Goal: Information Seeking & Learning: Learn about a topic

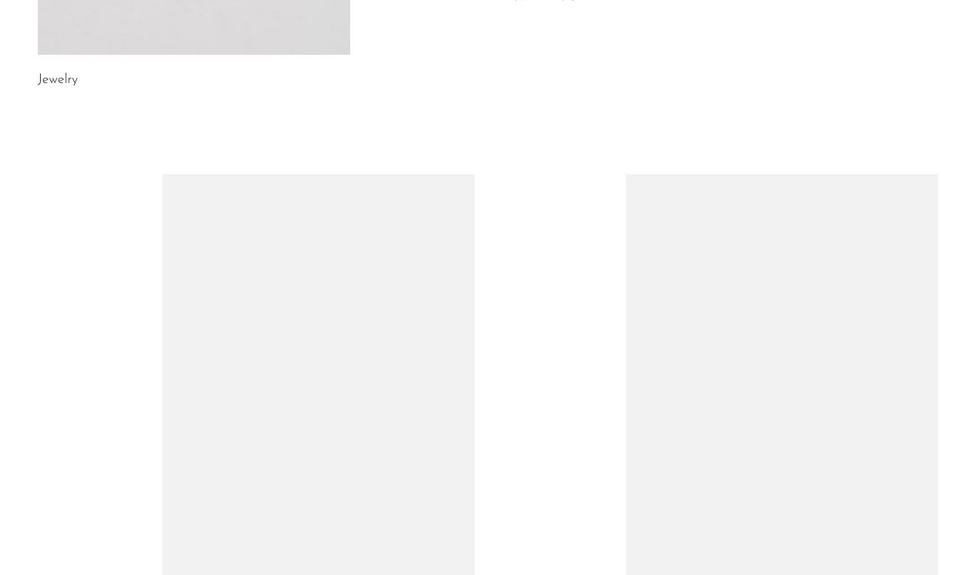
scroll to position [370, 0]
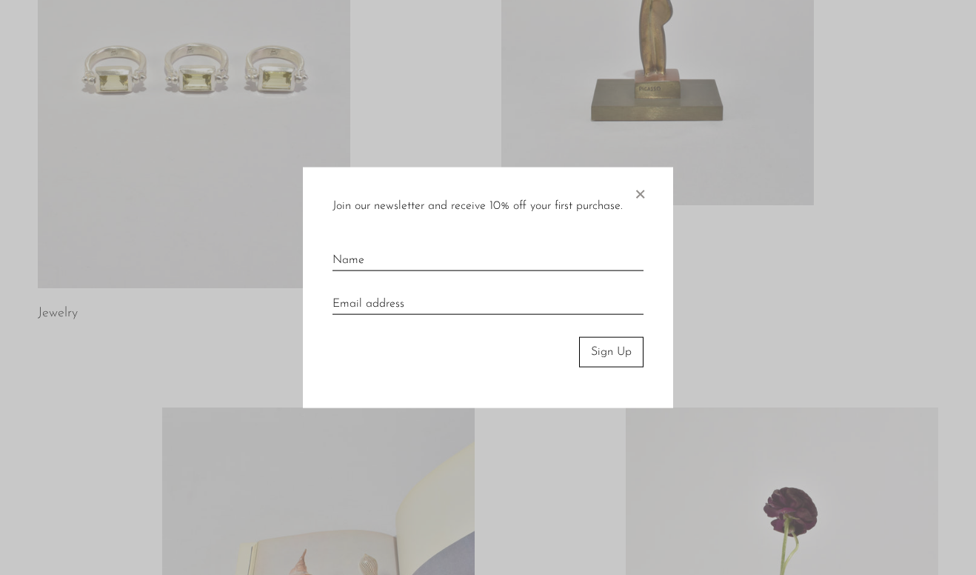
click at [636, 194] on span "×" at bounding box center [640, 190] width 15 height 47
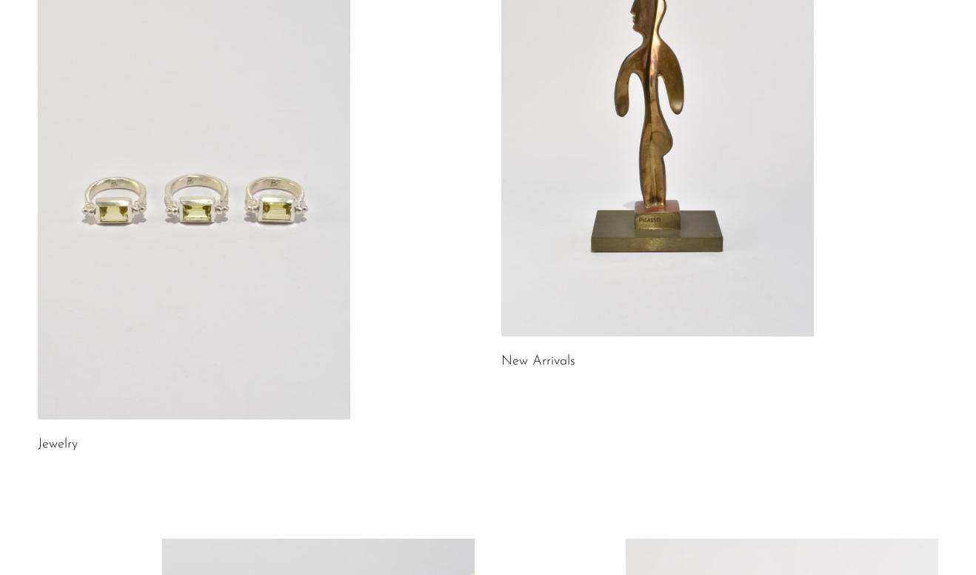
scroll to position [224, 0]
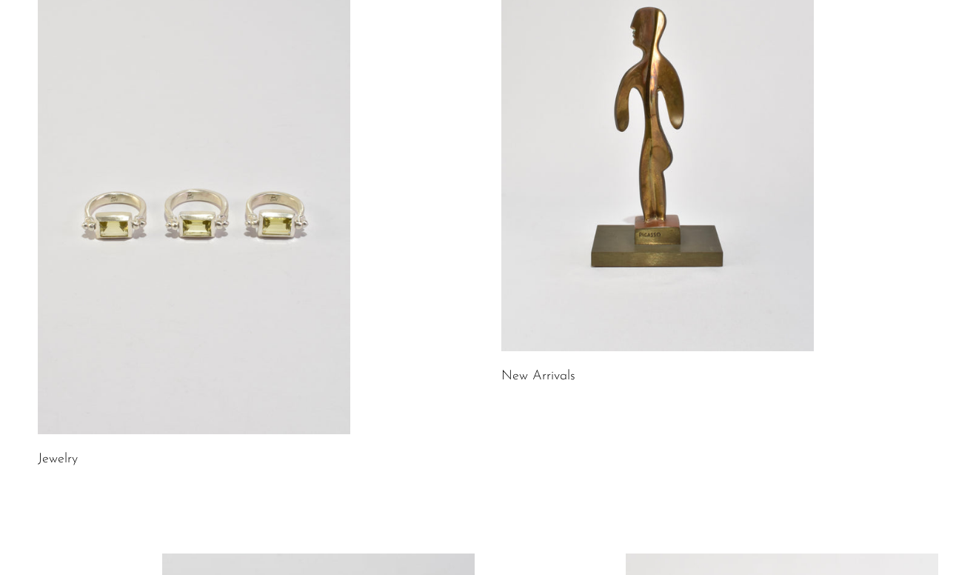
click at [659, 173] on link at bounding box center [657, 132] width 313 height 438
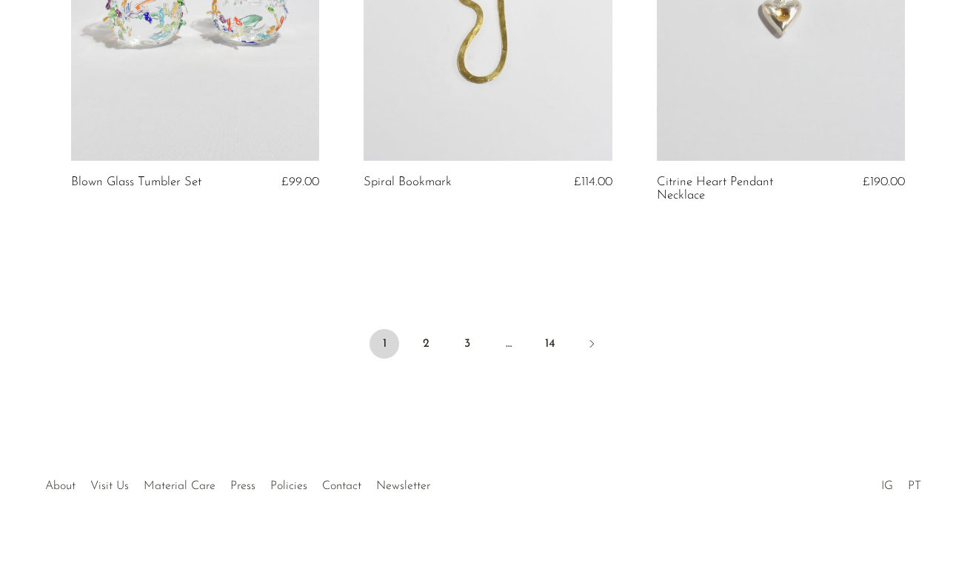
scroll to position [4921, 0]
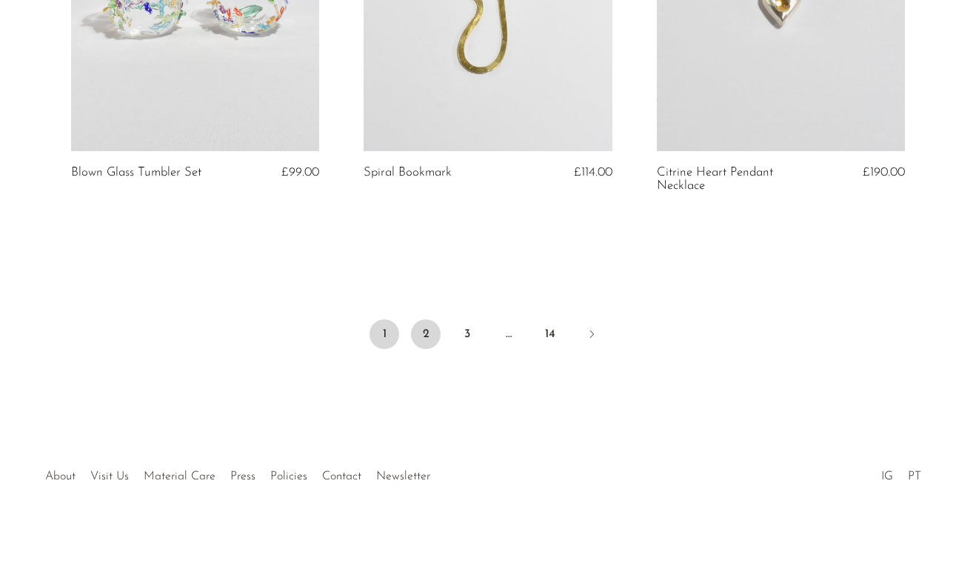
click at [426, 328] on link "2" at bounding box center [426, 334] width 30 height 30
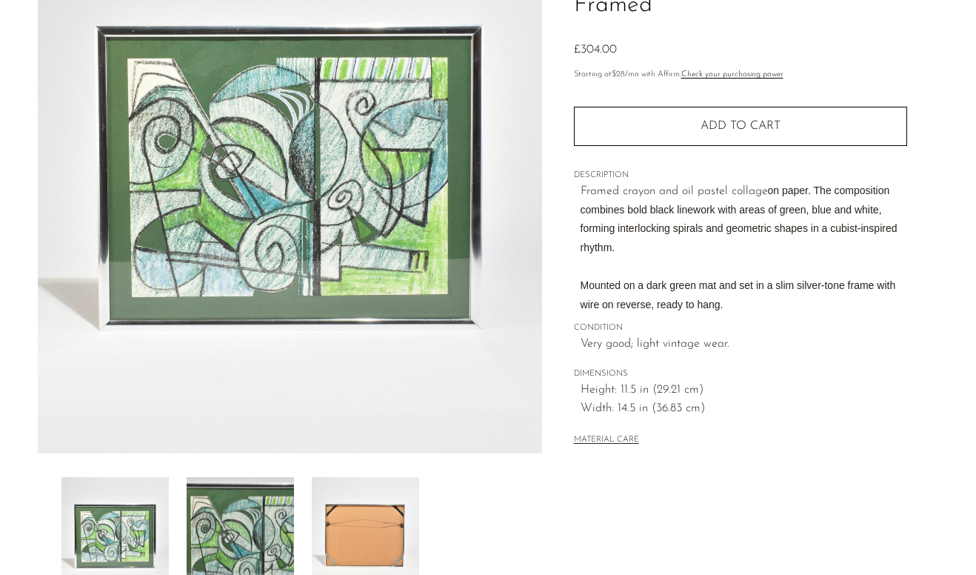
scroll to position [173, 0]
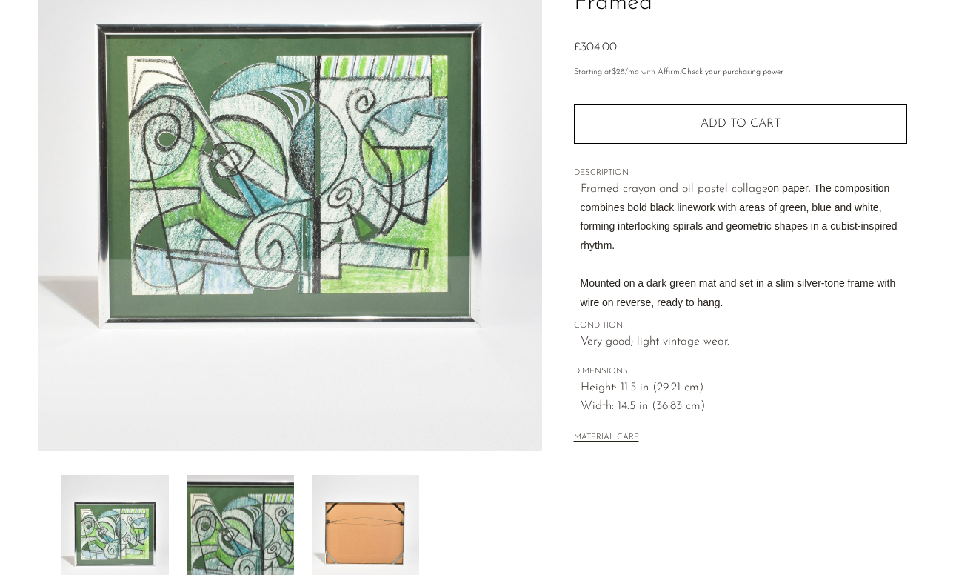
click at [261, 519] on img at bounding box center [240, 534] width 107 height 119
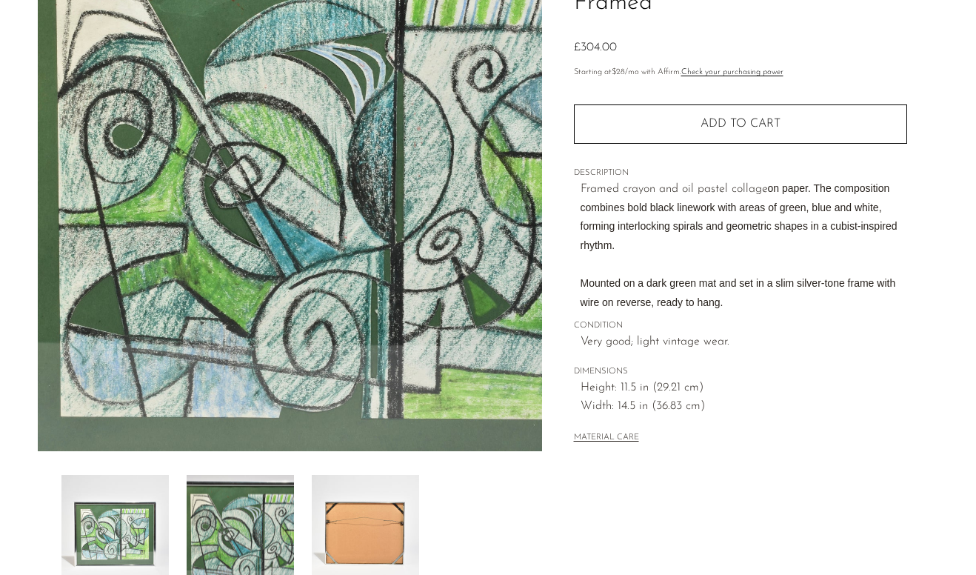
click at [341, 519] on img at bounding box center [365, 534] width 107 height 119
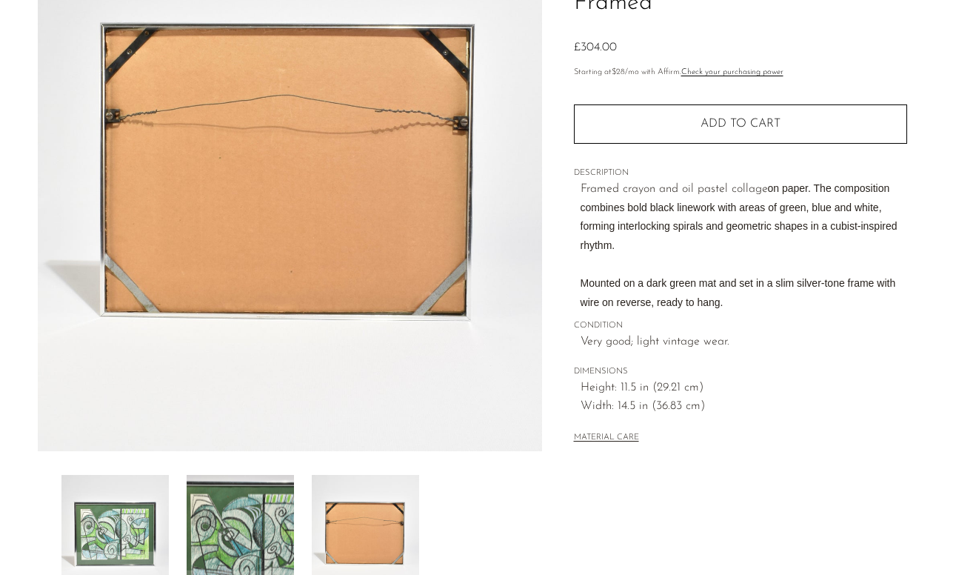
scroll to position [390, 0]
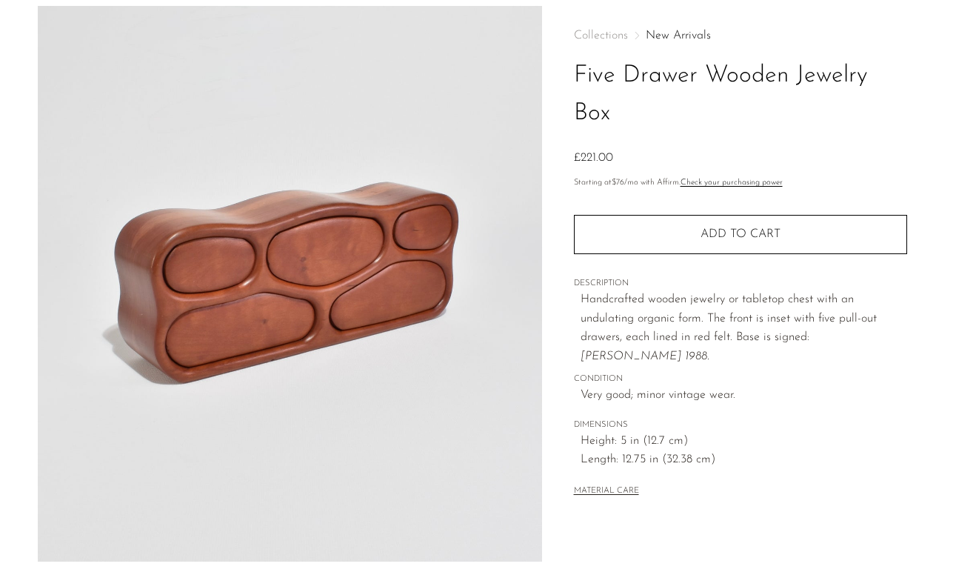
scroll to position [72, 0]
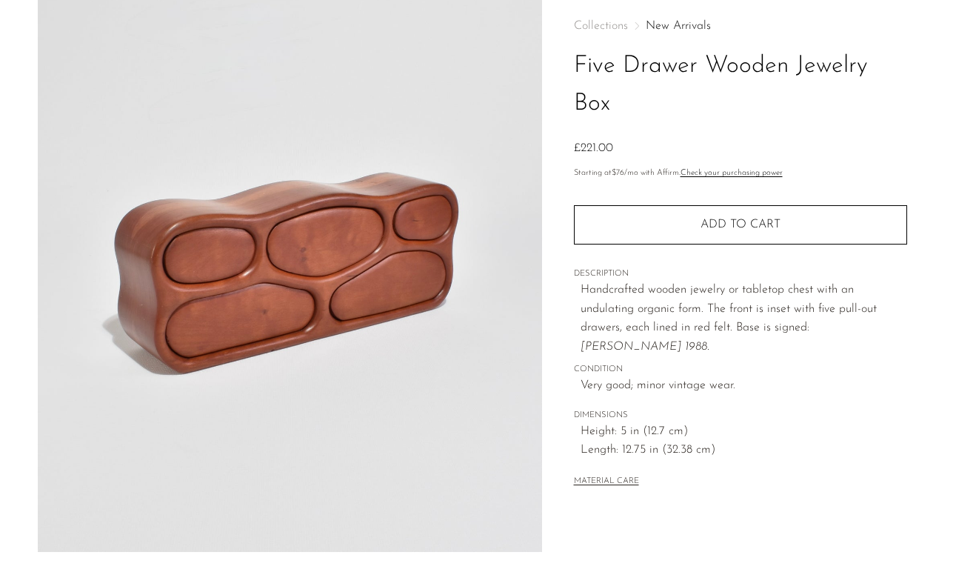
click at [307, 272] on img at bounding box center [290, 274] width 504 height 556
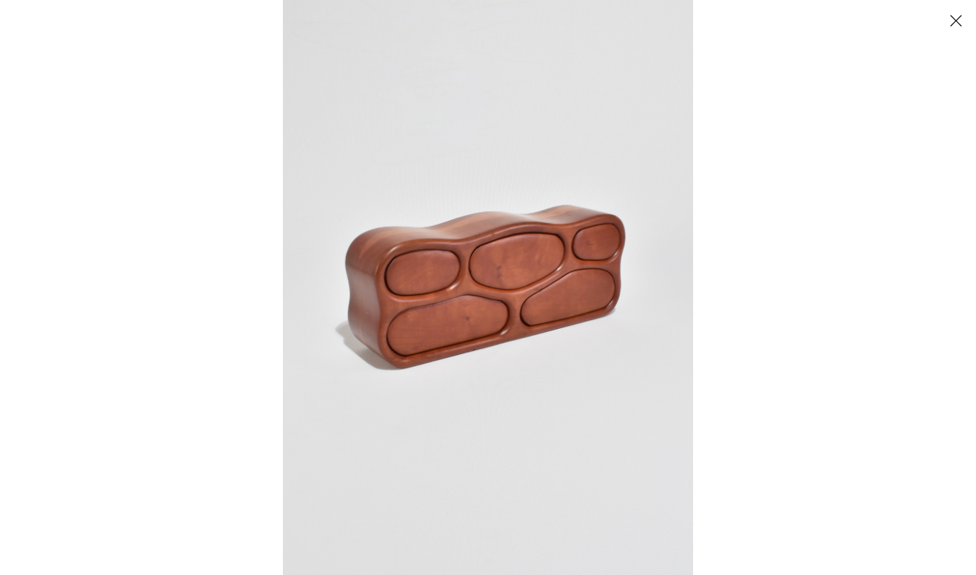
click at [387, 262] on img at bounding box center [488, 287] width 410 height 575
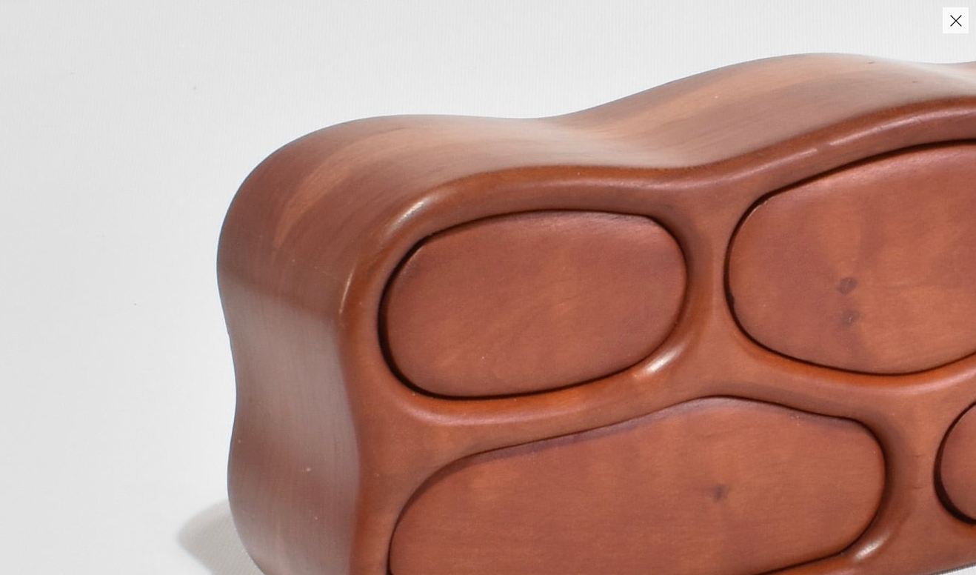
click at [387, 262] on img at bounding box center [803, 365] width 1685 height 2359
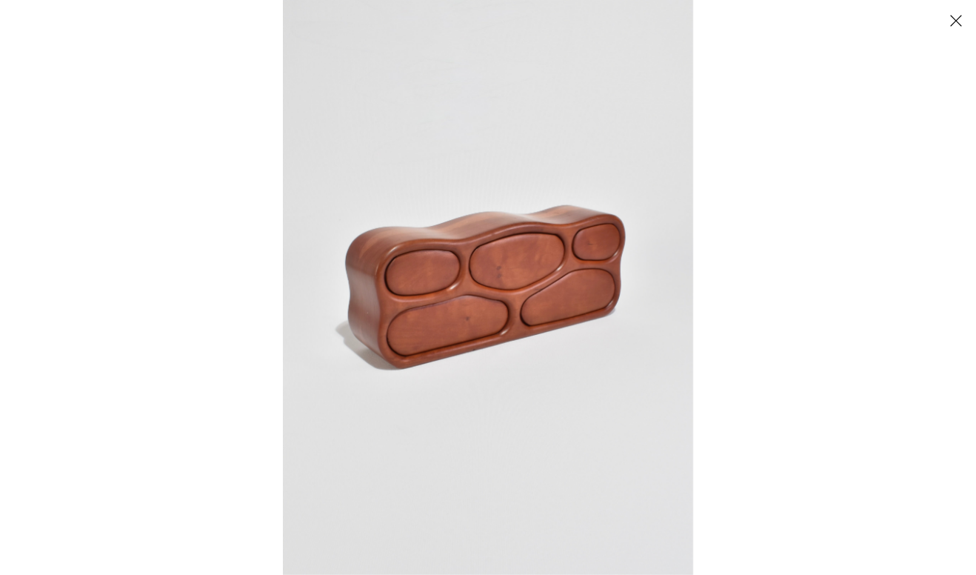
click at [951, 13] on button "Close" at bounding box center [956, 20] width 26 height 26
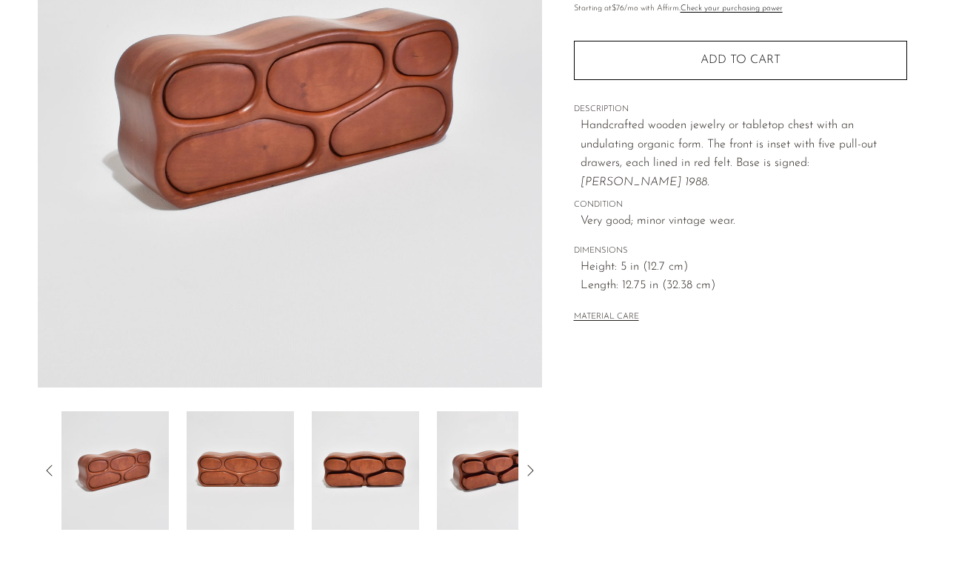
scroll to position [390, 0]
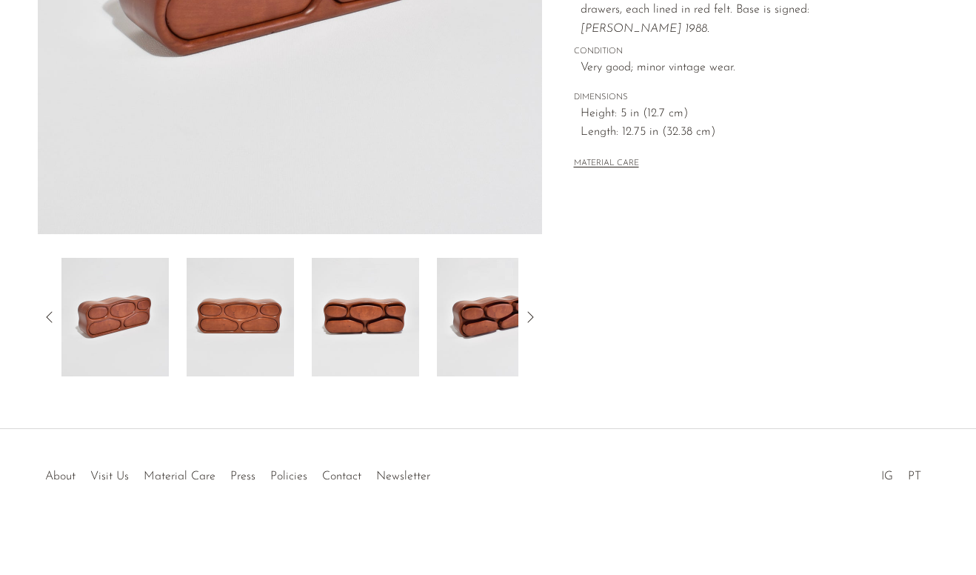
click at [252, 350] on img at bounding box center [240, 317] width 107 height 119
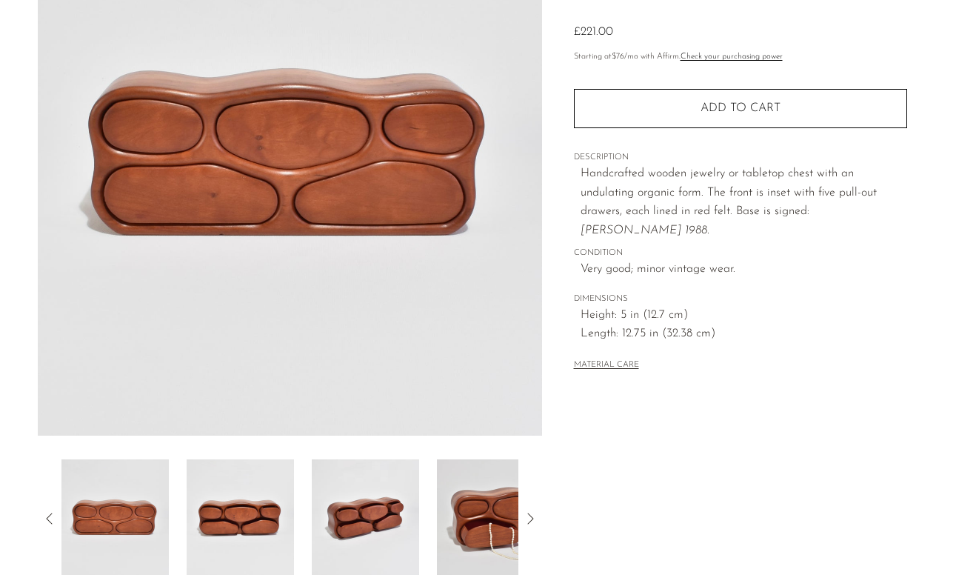
scroll to position [190, 0]
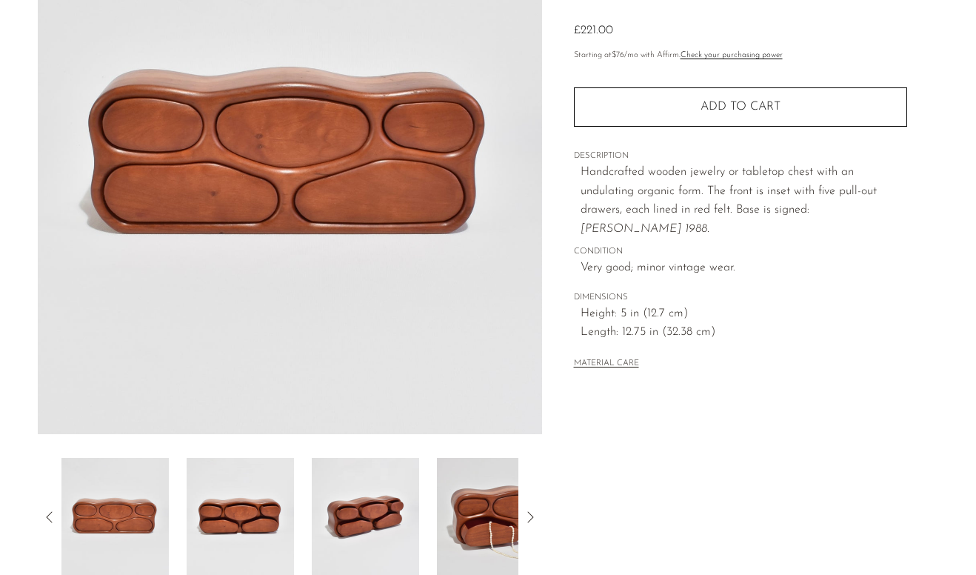
click at [396, 514] on img at bounding box center [365, 517] width 107 height 119
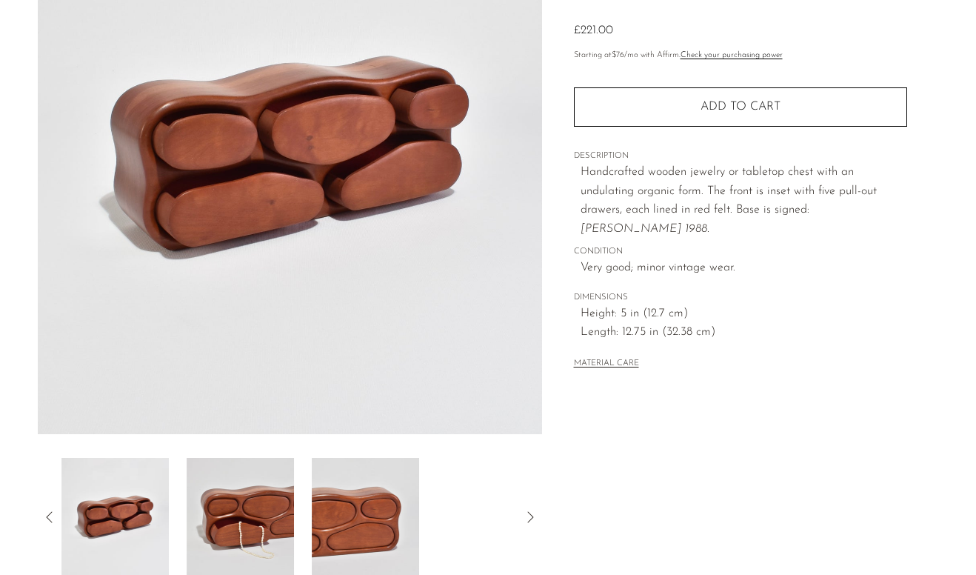
click at [427, 515] on div at bounding box center [289, 517] width 457 height 119
click at [310, 501] on div at bounding box center [289, 517] width 457 height 119
click at [243, 511] on img at bounding box center [240, 517] width 107 height 119
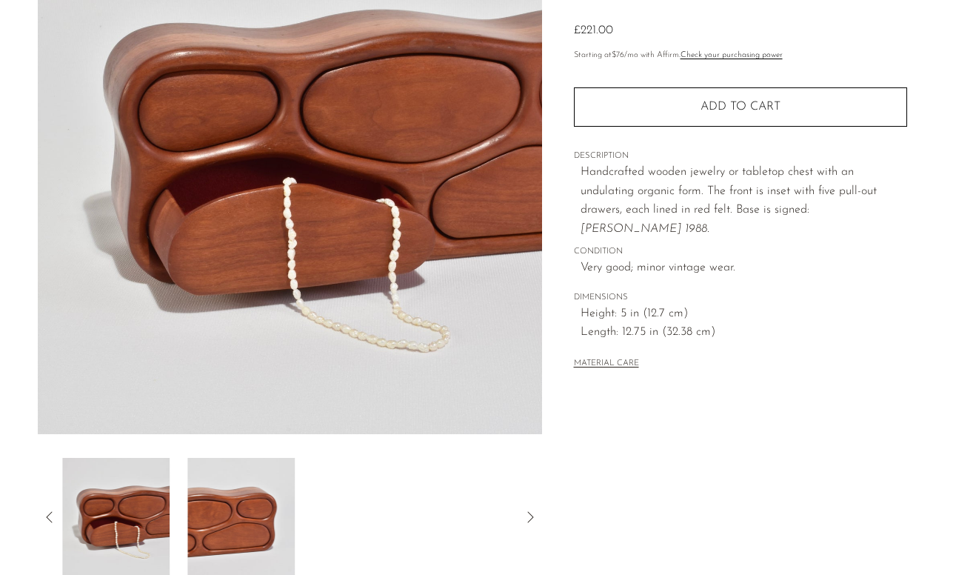
click at [133, 518] on img at bounding box center [115, 517] width 107 height 119
click at [92, 530] on img at bounding box center [114, 517] width 107 height 119
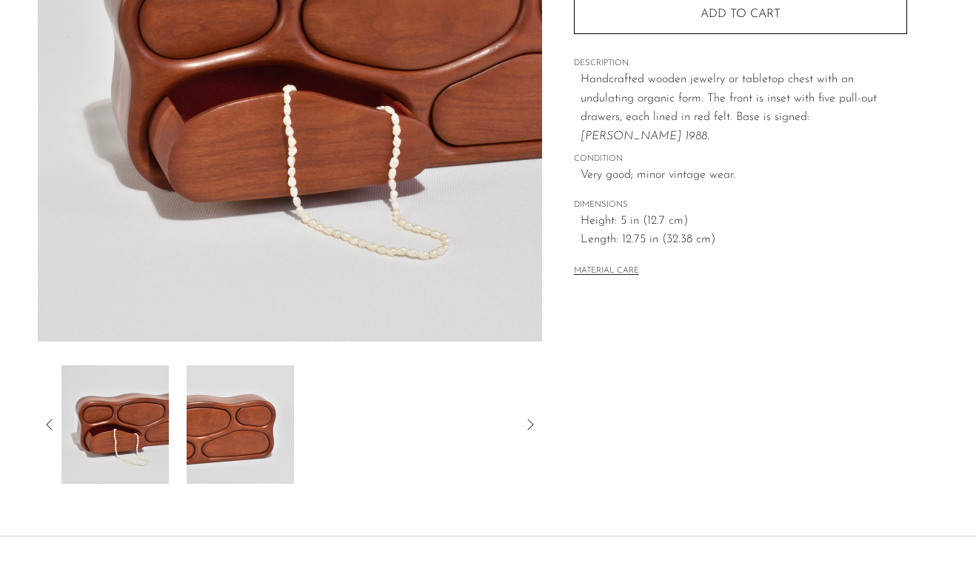
scroll to position [0, 0]
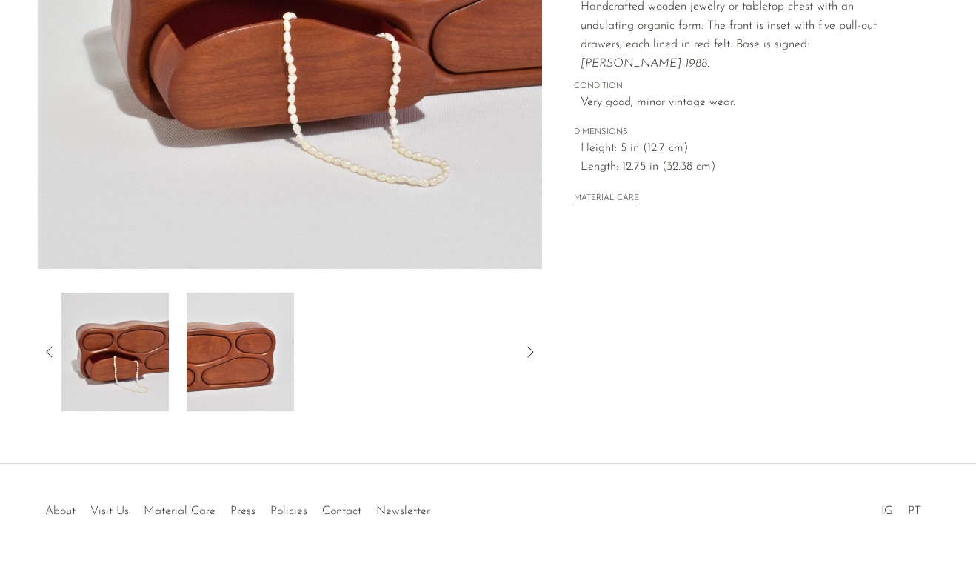
click at [228, 361] on img at bounding box center [240, 352] width 107 height 119
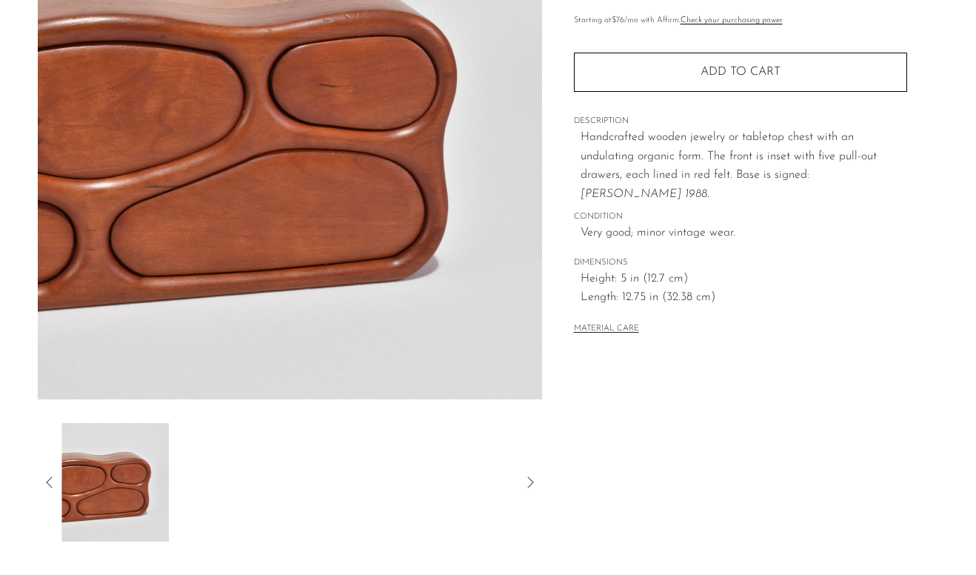
scroll to position [219, 0]
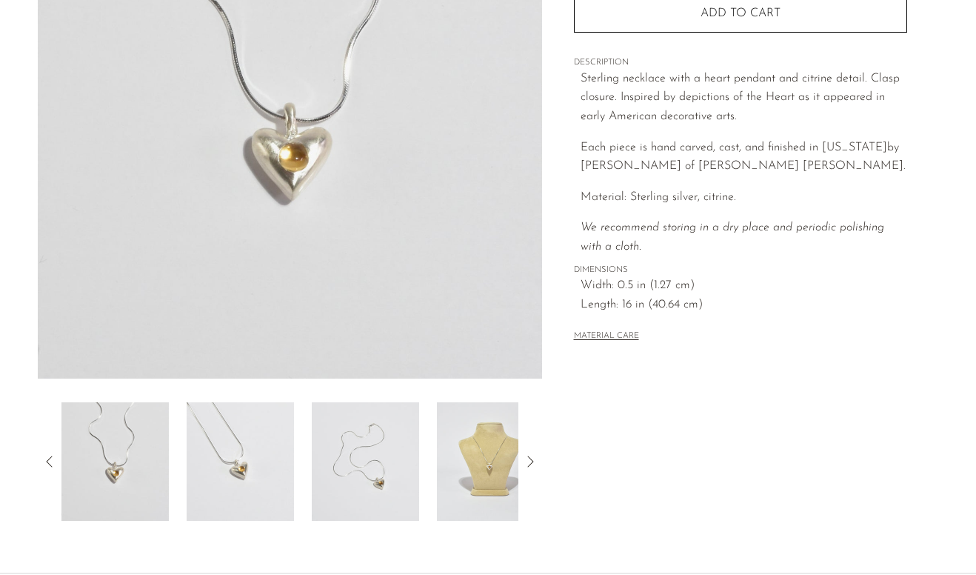
scroll to position [244, 0]
click at [217, 444] on img at bounding box center [240, 462] width 107 height 119
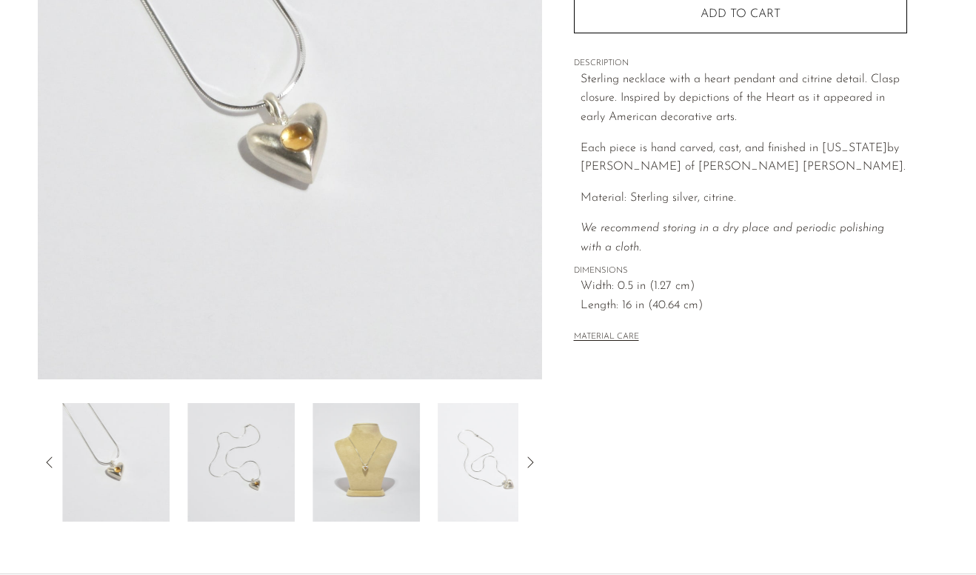
click at [248, 442] on img at bounding box center [240, 462] width 107 height 119
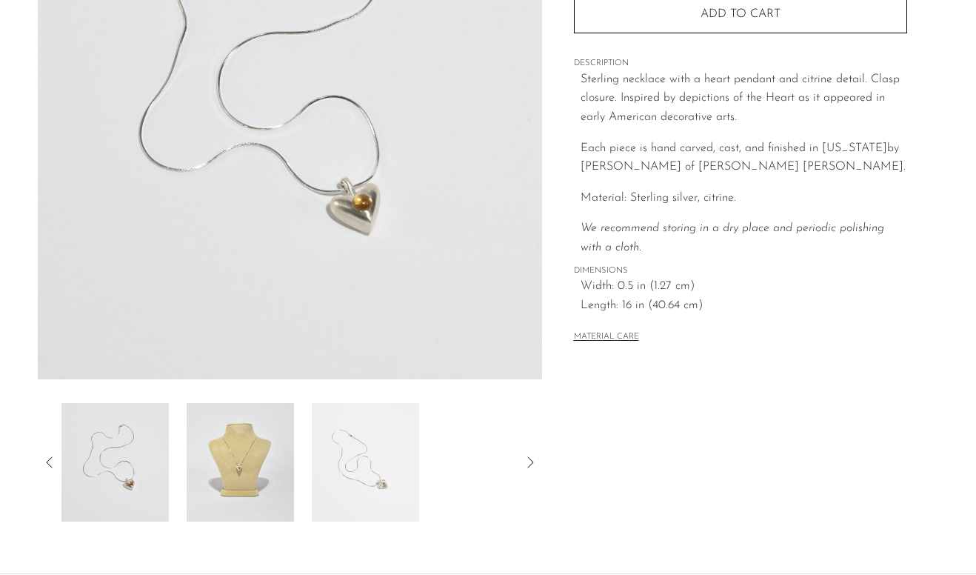
click at [264, 445] on img at bounding box center [240, 462] width 107 height 119
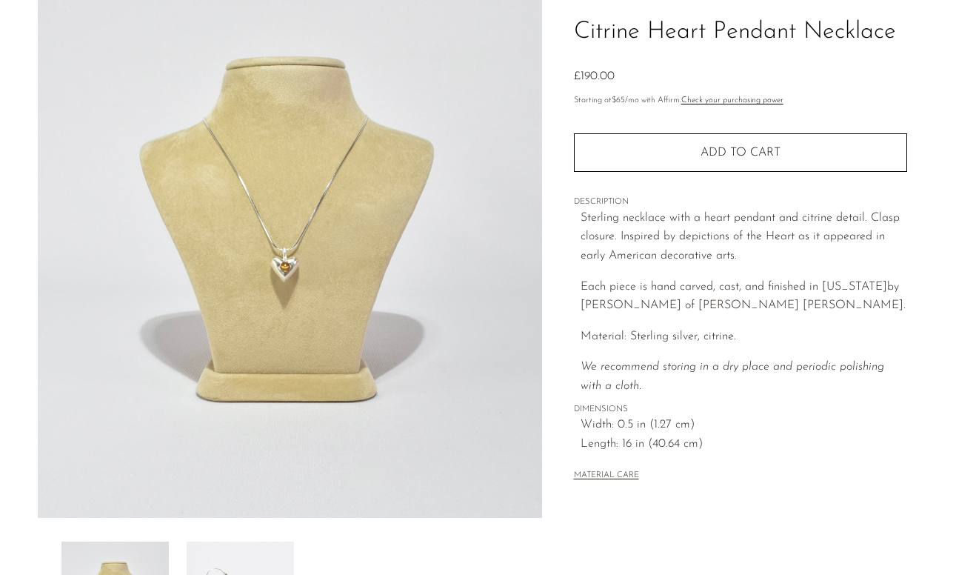
scroll to position [75, 0]
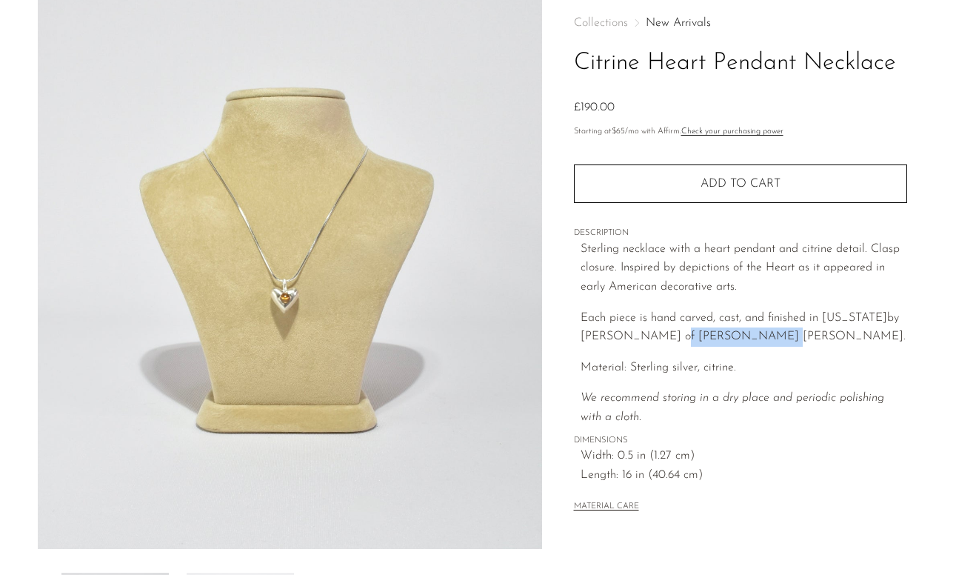
drag, startPoint x: 758, startPoint y: 337, endPoint x: 668, endPoint y: 341, distance: 89.7
click at [668, 341] on span "Each piece is hand carved, cast, and finished in New York by Owen Dunton of Dun…" at bounding box center [743, 327] width 325 height 31
copy span "Dunton Ellerkamp"
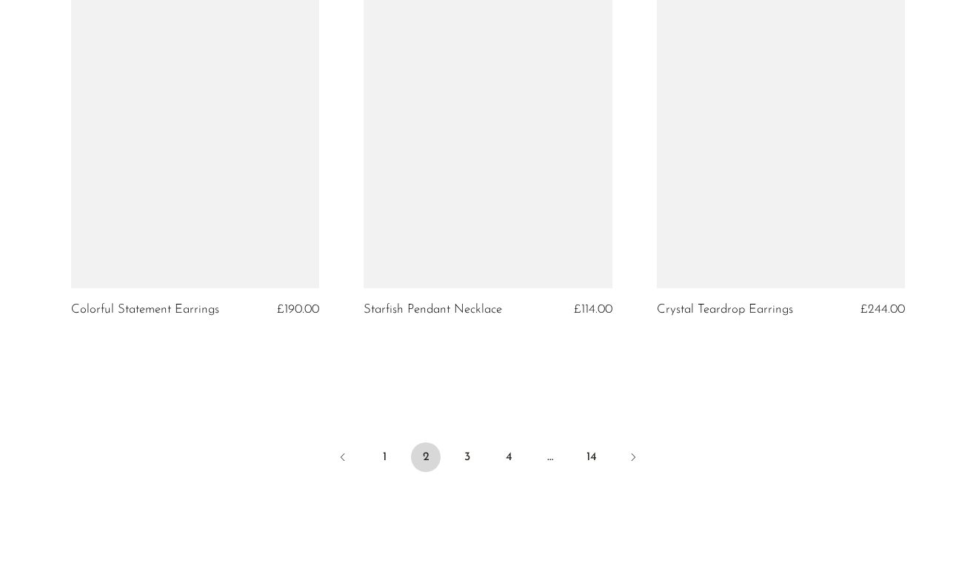
scroll to position [4781, 0]
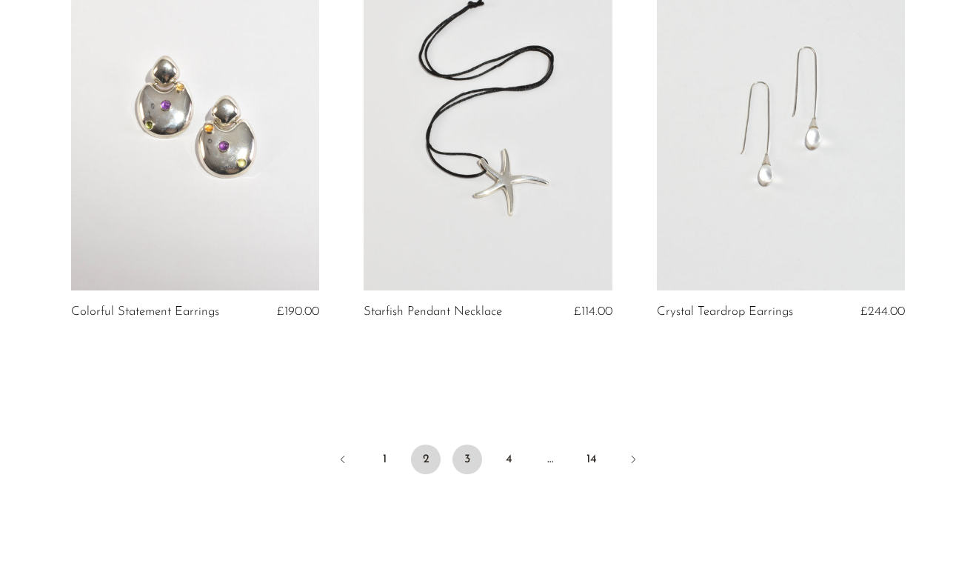
click at [464, 471] on link "3" at bounding box center [468, 459] width 30 height 30
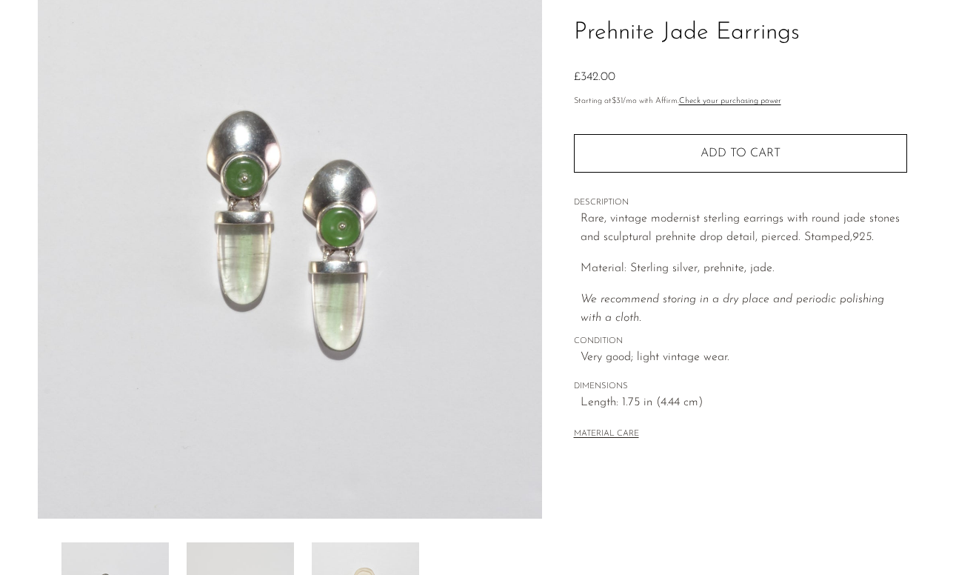
scroll to position [244, 0]
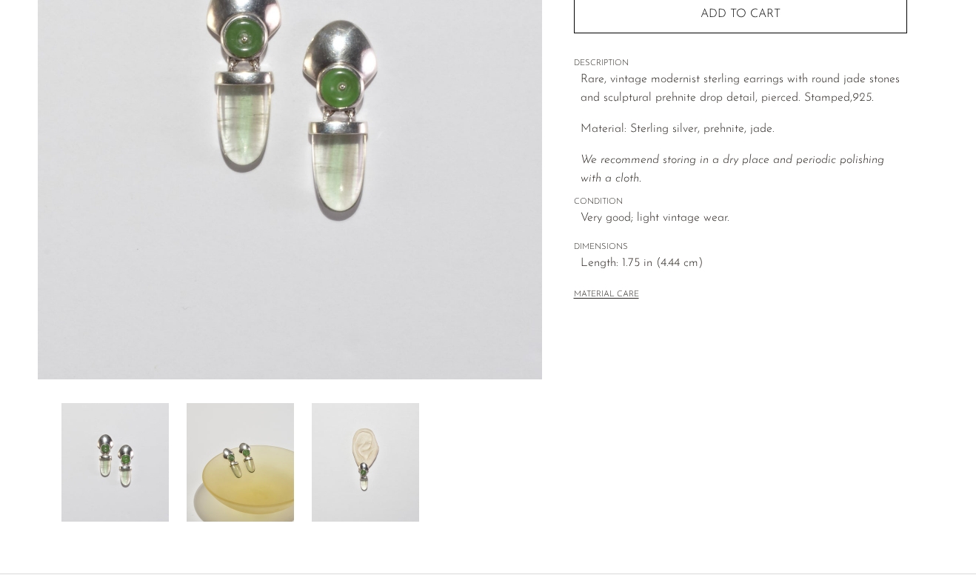
click at [236, 455] on img at bounding box center [240, 462] width 107 height 119
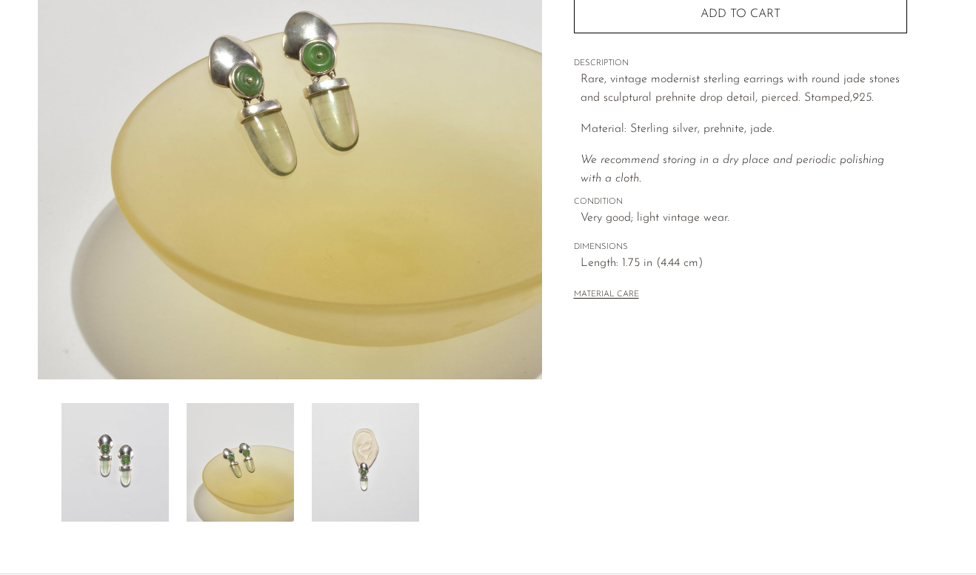
click at [331, 460] on img at bounding box center [365, 462] width 107 height 119
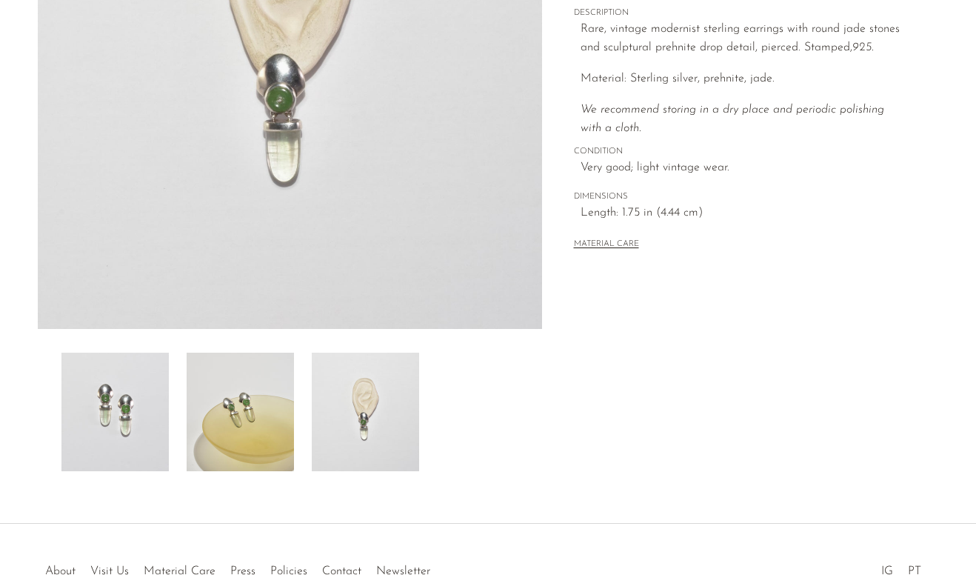
scroll to position [303, 0]
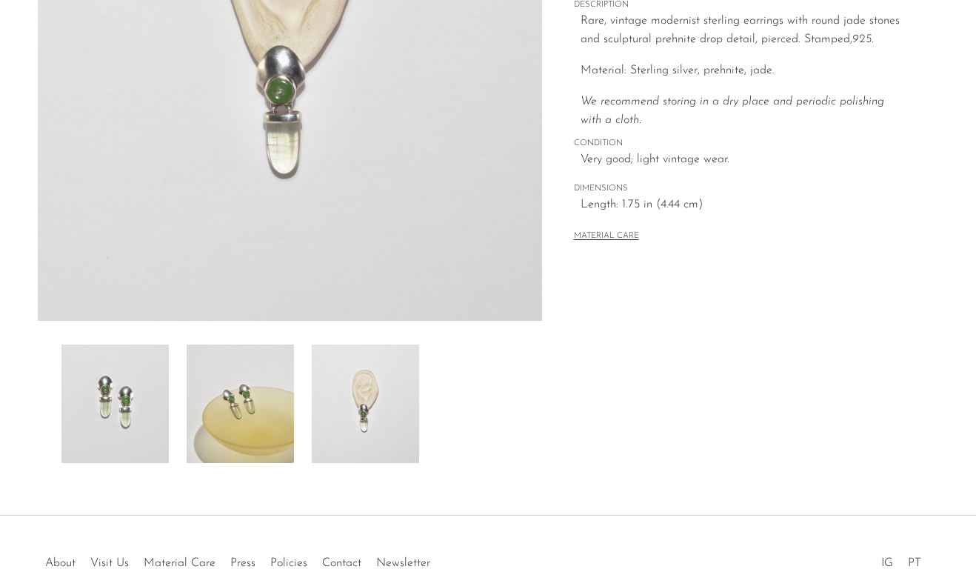
click at [276, 363] on img at bounding box center [240, 403] width 107 height 119
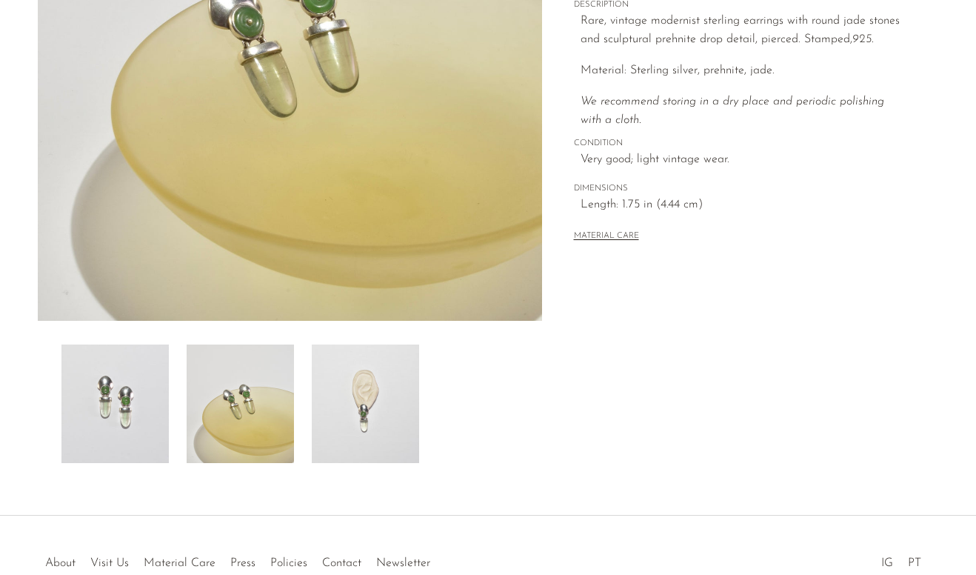
click at [140, 404] on img at bounding box center [114, 403] width 107 height 119
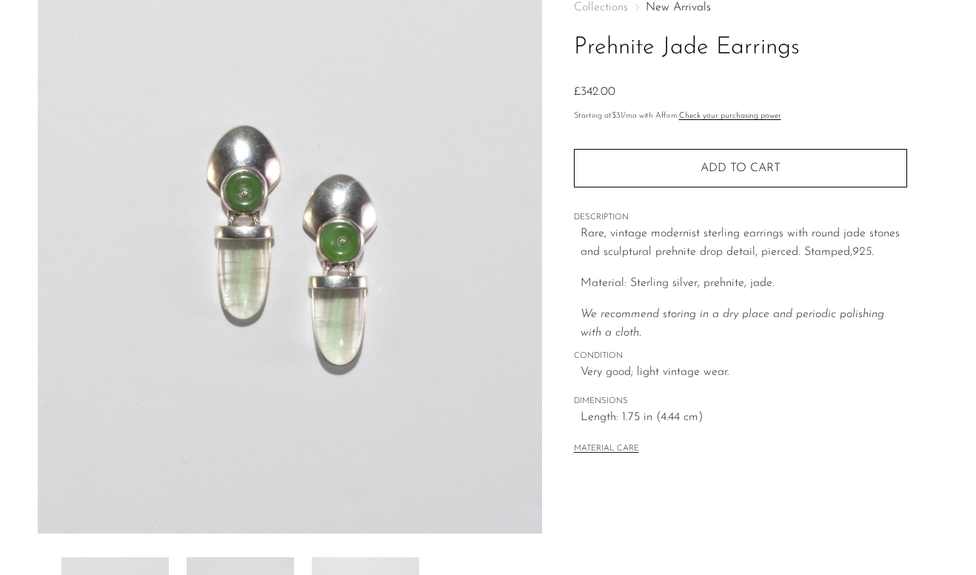
scroll to position [0, 0]
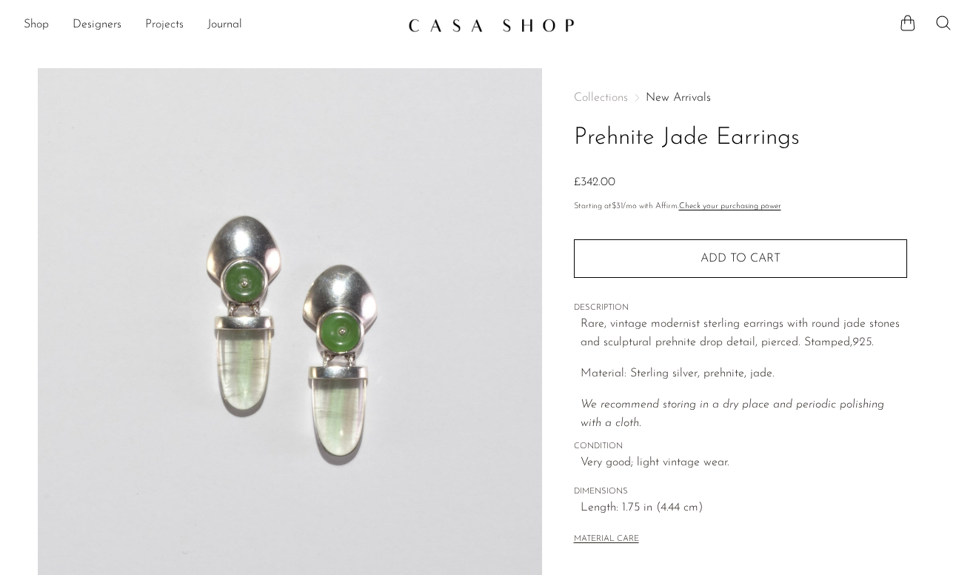
click at [176, 27] on link "Projects" at bounding box center [164, 25] width 39 height 19
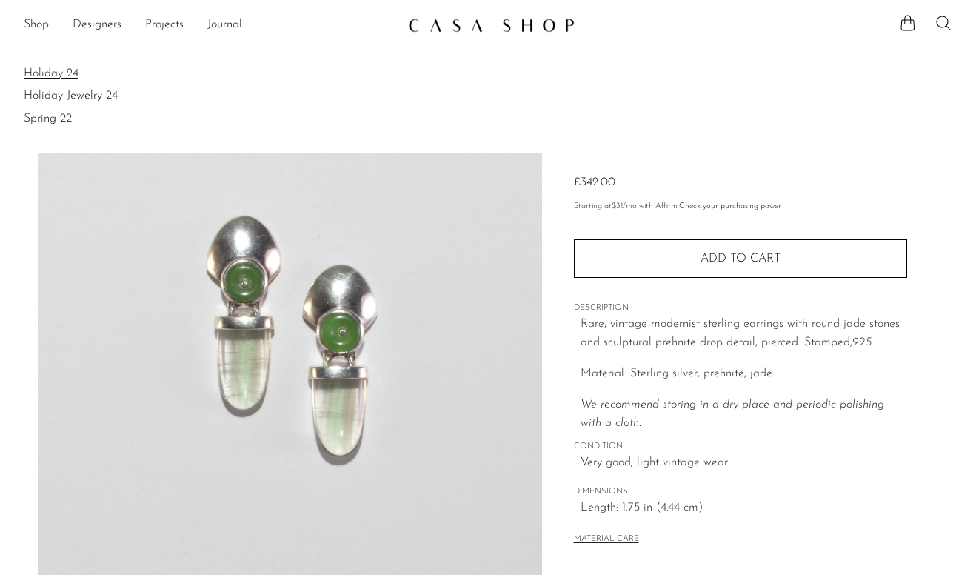
click at [60, 73] on link "Holiday 24" at bounding box center [488, 73] width 929 height 16
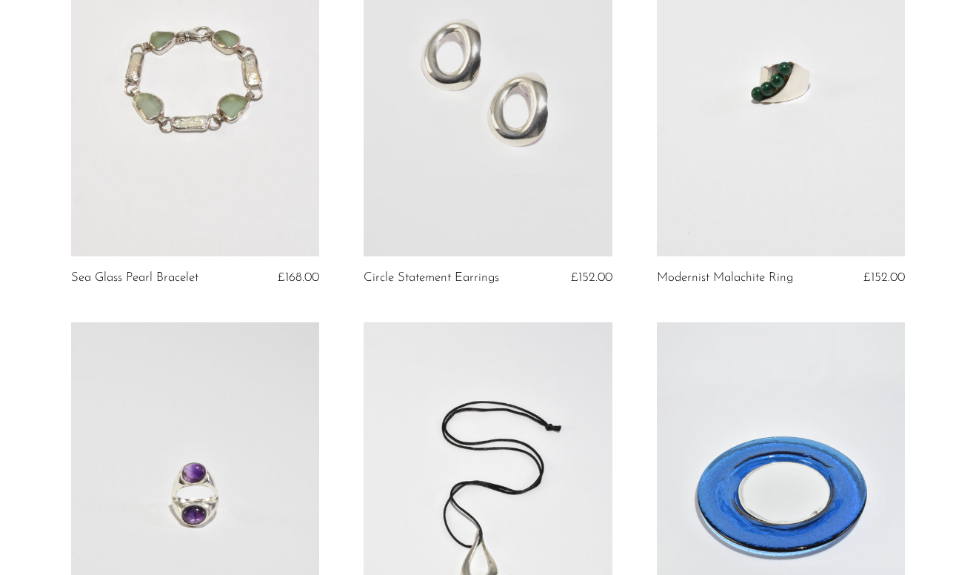
scroll to position [3996, 0]
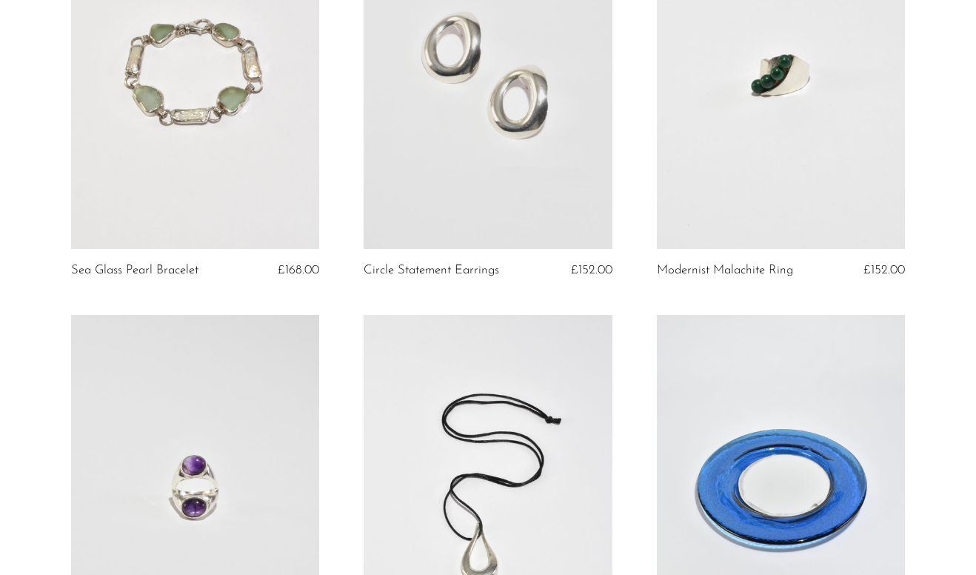
click at [821, 179] on link at bounding box center [781, 74] width 248 height 347
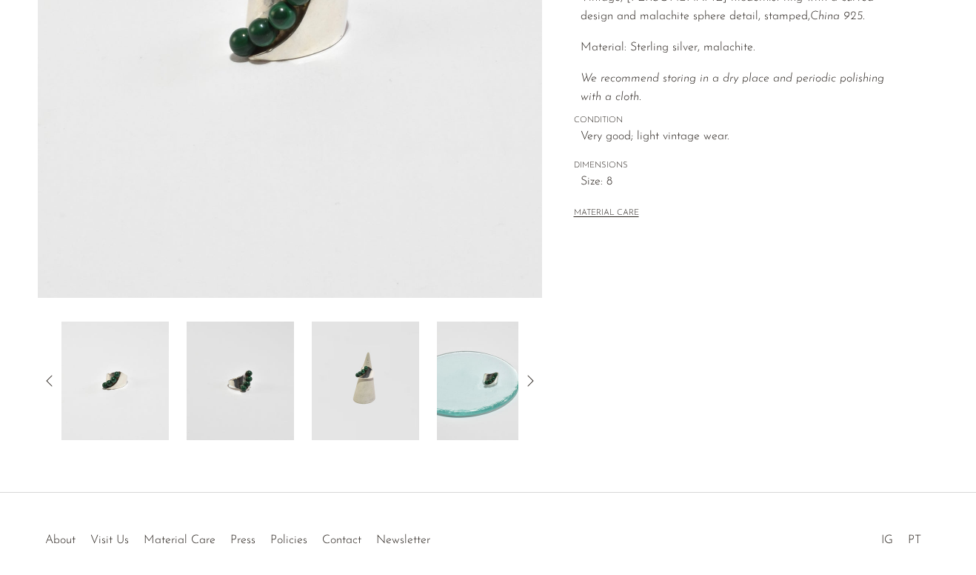
scroll to position [390, 0]
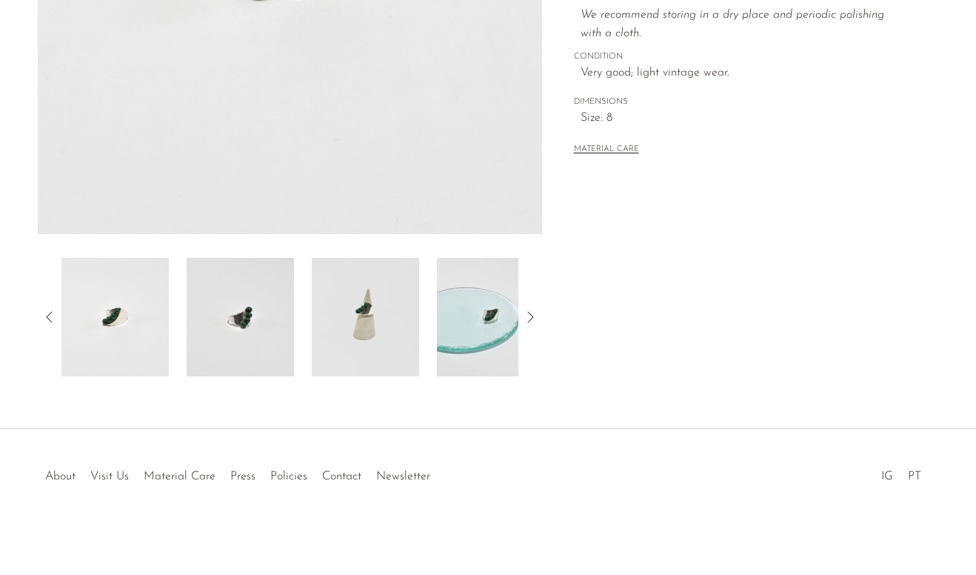
click at [387, 309] on img at bounding box center [365, 317] width 107 height 119
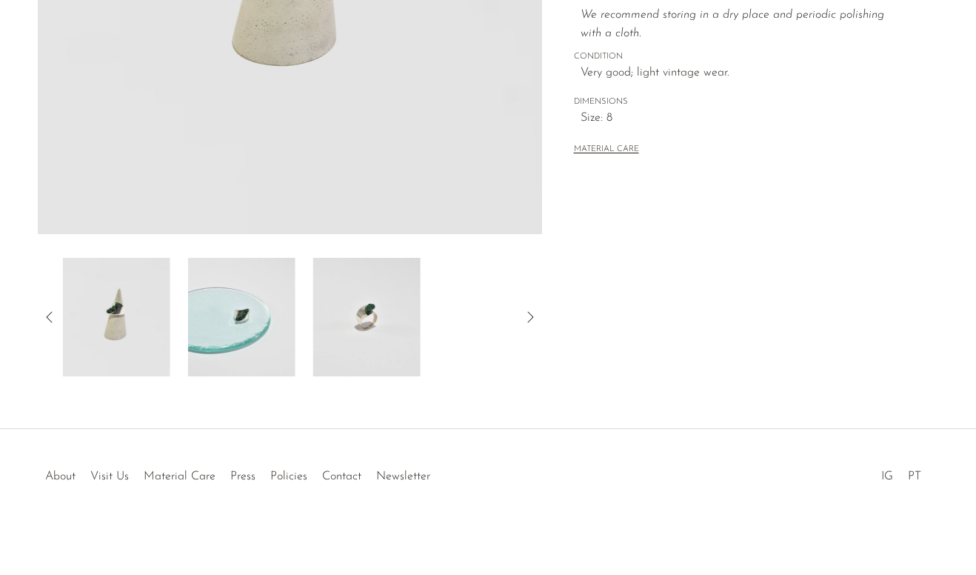
click at [450, 319] on div at bounding box center [289, 317] width 457 height 119
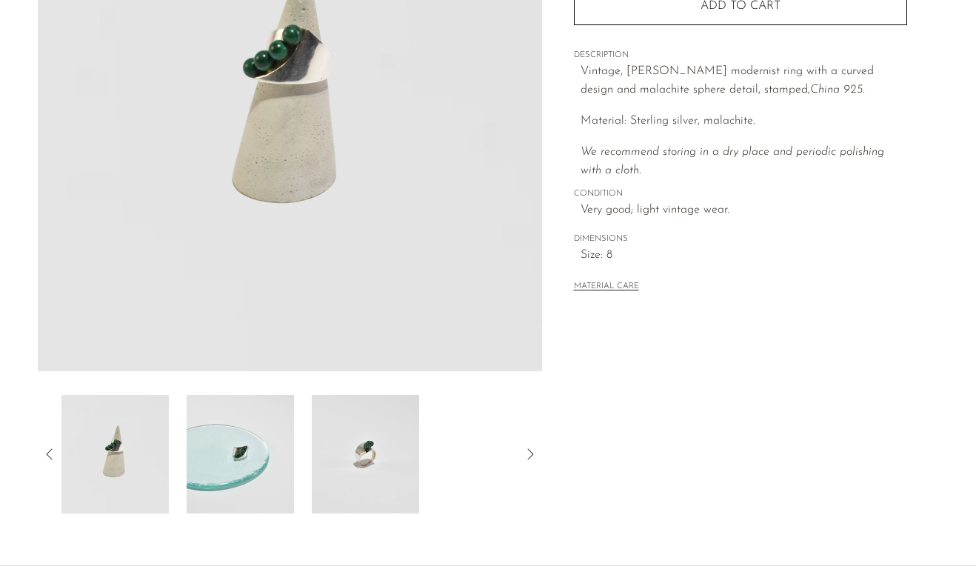
scroll to position [247, 0]
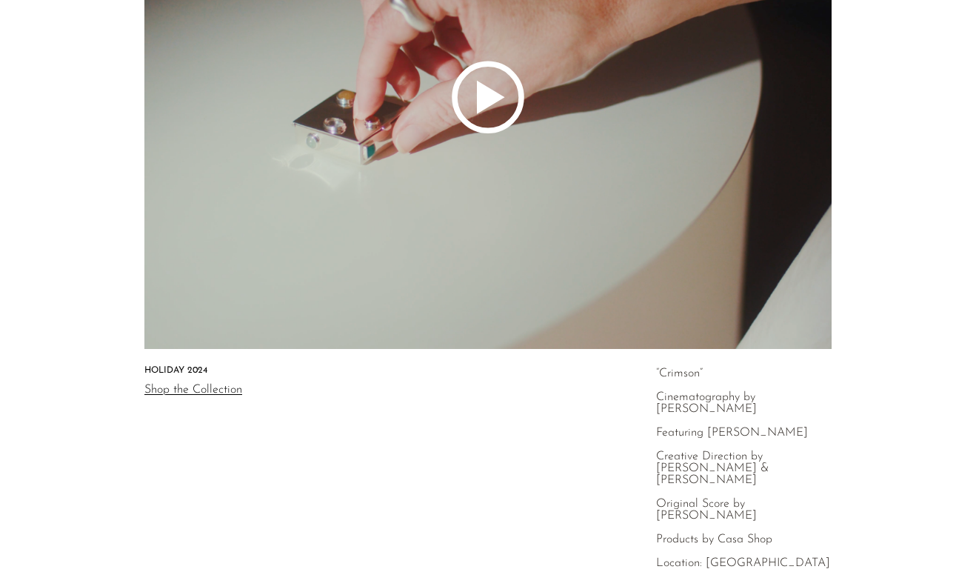
scroll to position [460, 0]
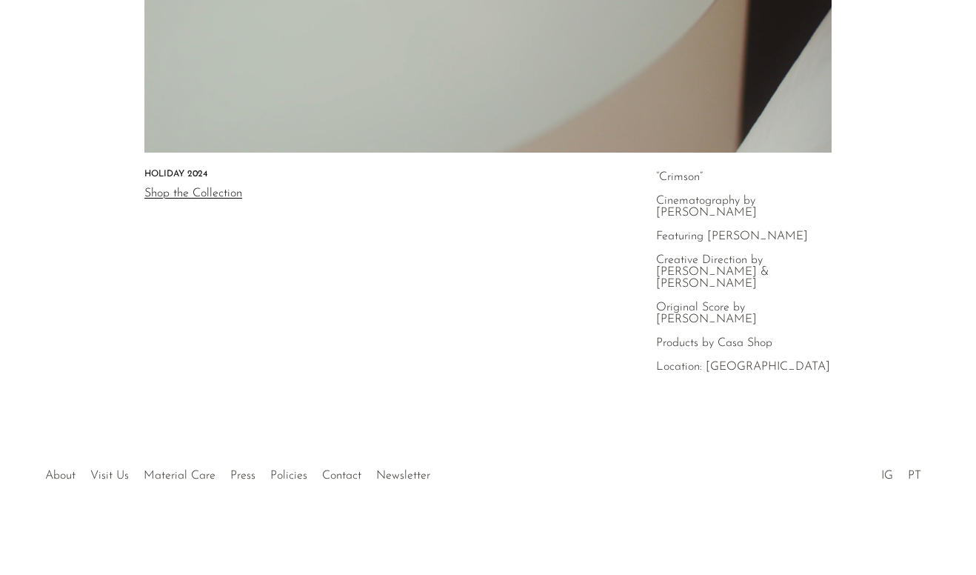
click at [753, 338] on p "Products by Casa Shop Location: [GEOGRAPHIC_DATA]" at bounding box center [744, 355] width 176 height 36
